Goal: Task Accomplishment & Management: Use online tool/utility

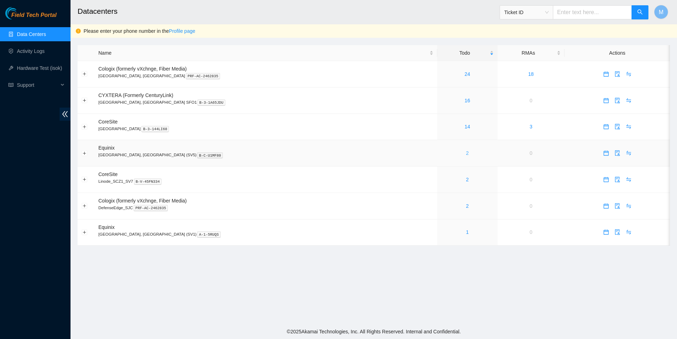
click at [466, 156] on link "2" at bounding box center [467, 153] width 3 height 6
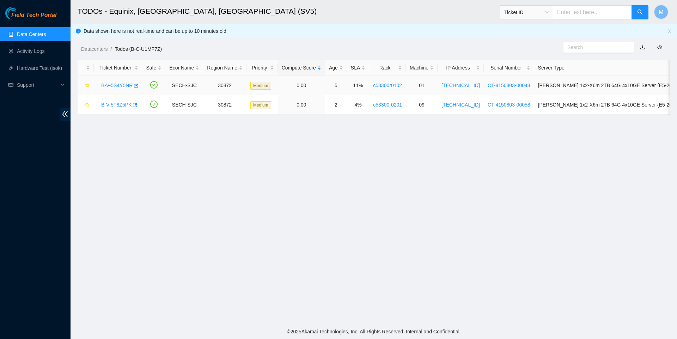
click at [114, 91] on div "B-V-5S4Y5NR" at bounding box center [118, 85] width 41 height 11
click at [114, 86] on link "B-V-5S4Y5NR" at bounding box center [116, 86] width 31 height 6
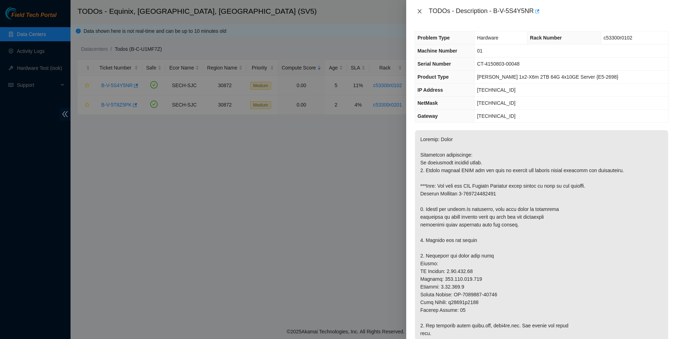
click at [419, 13] on icon "close" at bounding box center [420, 11] width 6 height 6
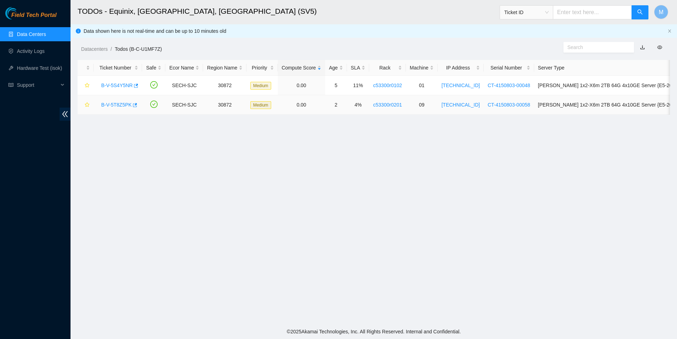
click at [119, 104] on link "B-V-5T8Z5PK" at bounding box center [116, 105] width 30 height 6
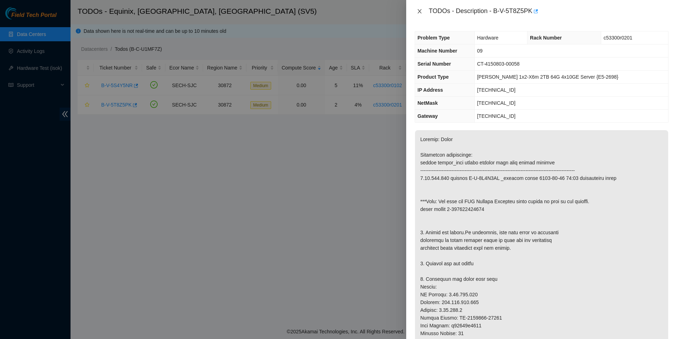
click at [419, 13] on icon "close" at bounding box center [420, 11] width 6 height 6
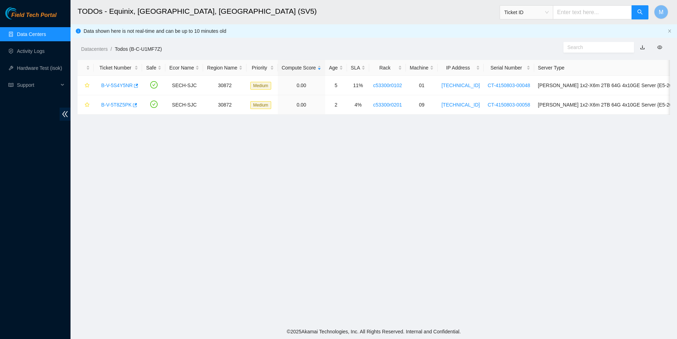
click at [46, 32] on link "Data Centers" at bounding box center [31, 34] width 29 height 6
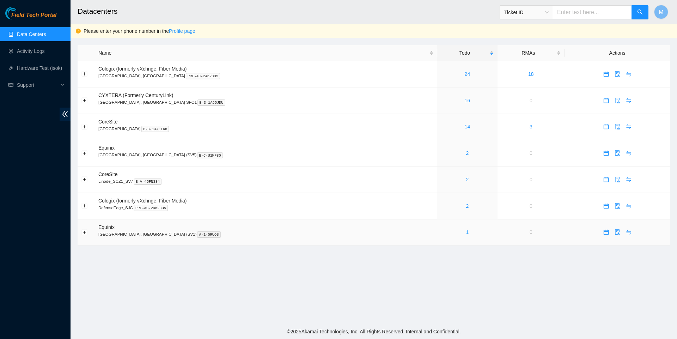
click at [466, 235] on link "1" at bounding box center [467, 232] width 3 height 6
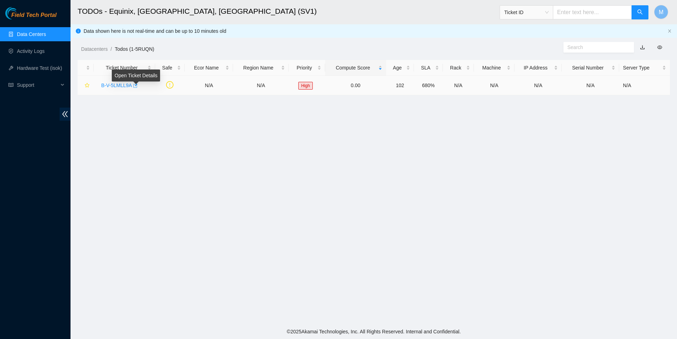
click at [137, 85] on body "Field Tech Portal Data Centers Activity Logs Hardware Test (isok) Support TODOs…" at bounding box center [338, 169] width 677 height 339
click at [138, 85] on icon "button" at bounding box center [135, 86] width 4 height 4
click at [35, 35] on link "Data Centers" at bounding box center [31, 34] width 29 height 6
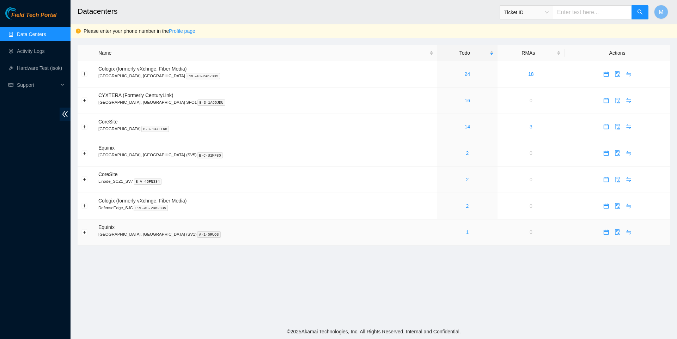
click at [466, 235] on link "1" at bounding box center [467, 232] width 3 height 6
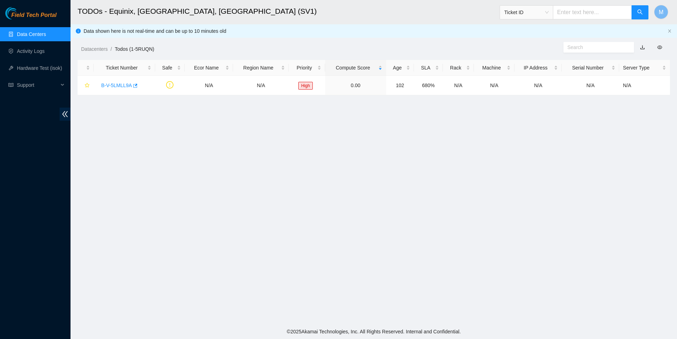
click at [22, 34] on link "Data Centers" at bounding box center [31, 34] width 29 height 6
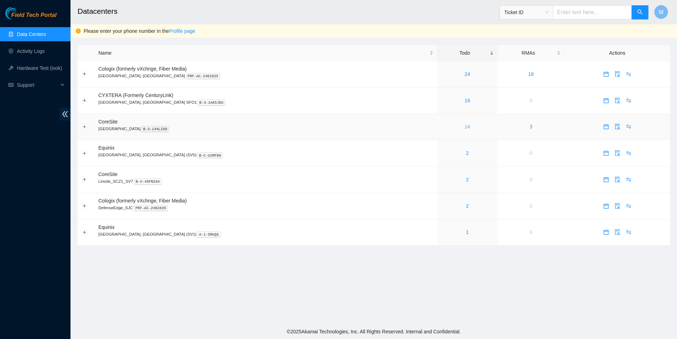
click at [465, 129] on link "14" at bounding box center [468, 127] width 6 height 6
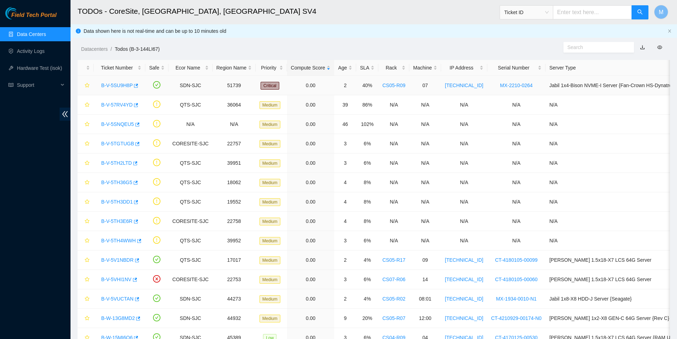
click at [116, 85] on link "B-V-5SU9H8P" at bounding box center [116, 86] width 31 height 6
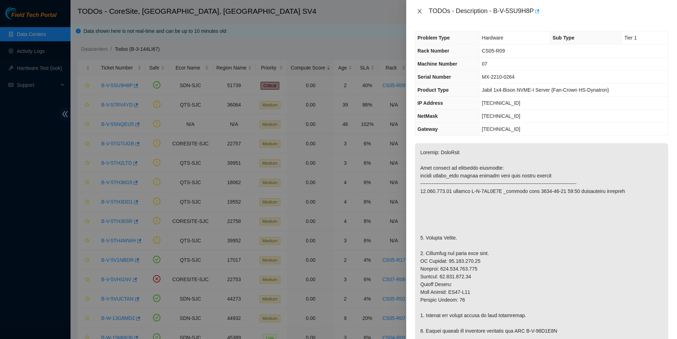
click at [419, 10] on icon "close" at bounding box center [420, 11] width 6 height 6
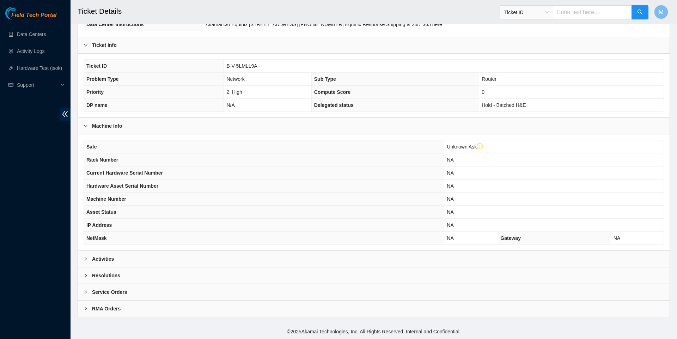
scroll to position [124, 0]
click at [86, 257] on icon "right" at bounding box center [86, 259] width 4 height 4
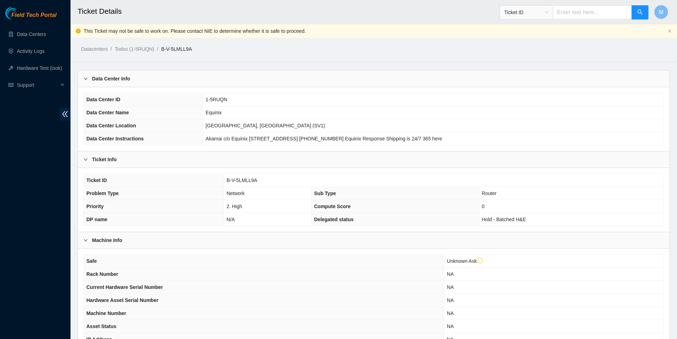
scroll to position [0, 0]
